Goal: Task Accomplishment & Management: Use online tool/utility

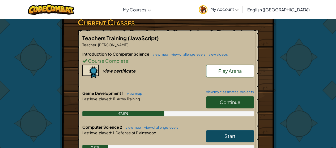
scroll to position [130, 0]
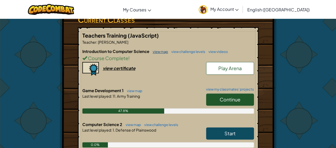
click at [158, 51] on link "view map" at bounding box center [159, 52] width 18 height 4
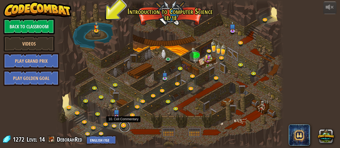
click at [123, 126] on link at bounding box center [124, 127] width 11 height 11
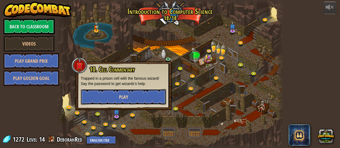
click at [126, 98] on span "Play" at bounding box center [123, 97] width 9 height 7
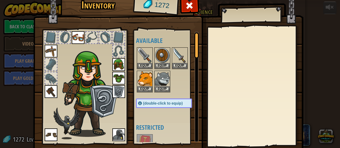
drag, startPoint x: 335, startPoint y: 49, endPoint x: 331, endPoint y: 77, distance: 29.3
click at [331, 77] on div "Inventory 1272 Available Equip Equip Equip Equip Equip Equip Equip Equip Equip …" at bounding box center [170, 74] width 340 height 148
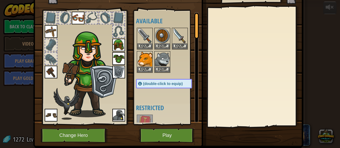
scroll to position [34, 0]
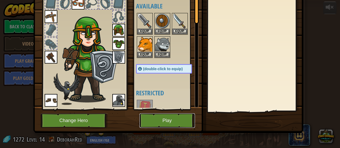
click at [169, 122] on button "Play" at bounding box center [166, 121] width 55 height 15
